Goal: Information Seeking & Learning: Learn about a topic

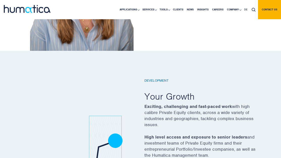
scroll to position [793, 0]
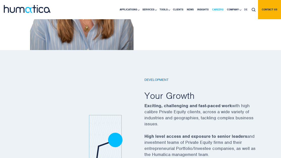
click at [221, 9] on link "Careers" at bounding box center [217, 9] width 15 height 19
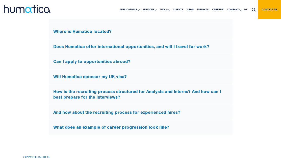
scroll to position [1534, 0]
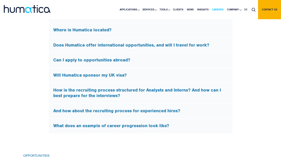
click at [219, 11] on link "Careers" at bounding box center [217, 9] width 15 height 19
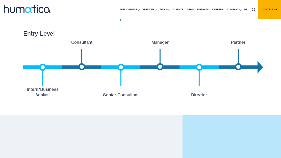
scroll to position [1057, 0]
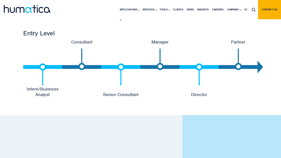
click at [42, 97] on p "Intern/Business Analyst" at bounding box center [42, 91] width 39 height 11
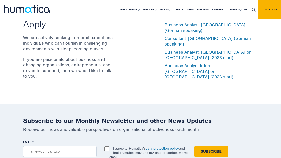
scroll to position [1677, 0]
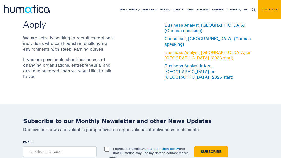
click at [175, 60] on link "Business Analyst, [GEOGRAPHIC_DATA] or [GEOGRAPHIC_DATA] (2026 start)" at bounding box center [208, 54] width 86 height 11
